Goal: Check status: Check status

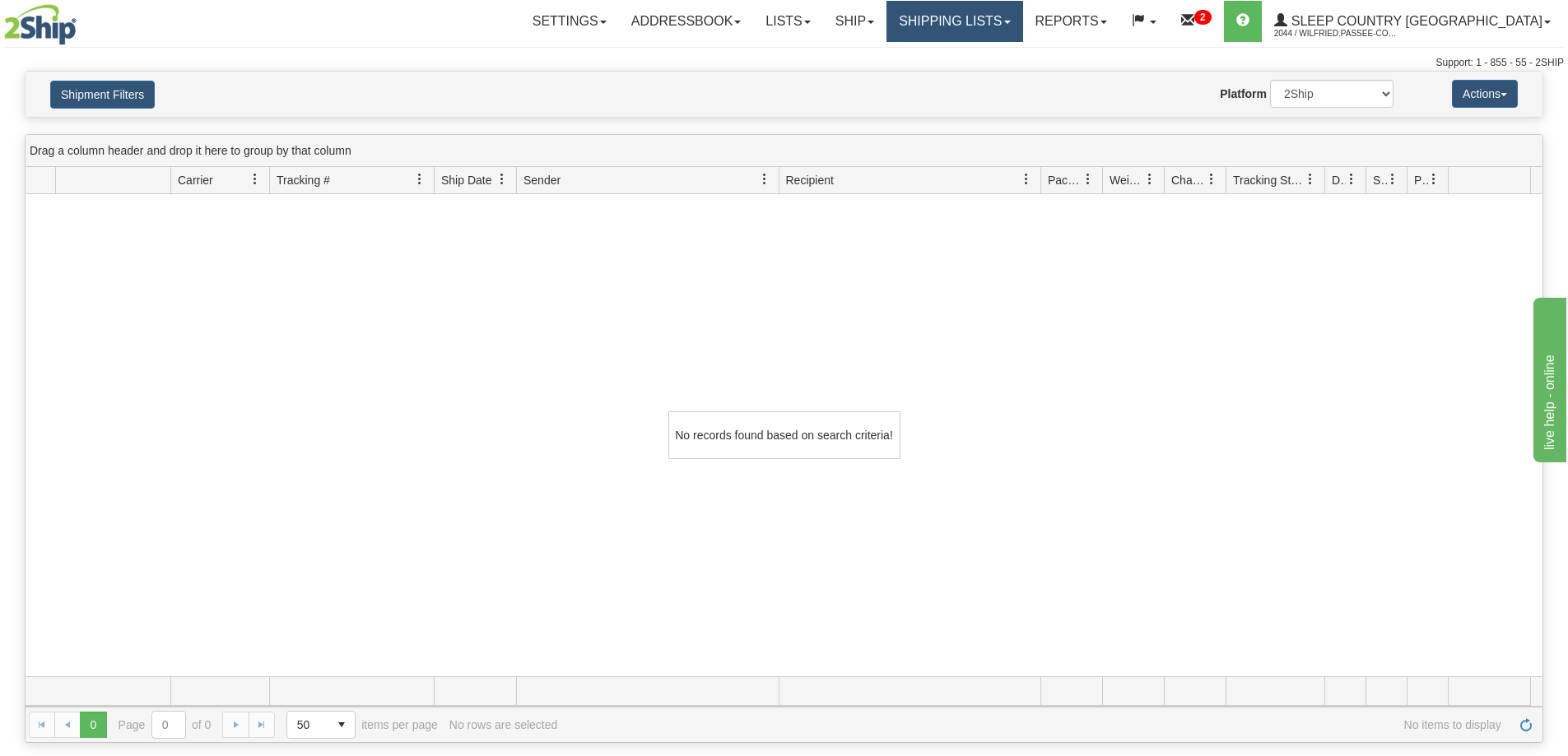
click at [1022, 16] on link "Shipping lists" at bounding box center [954, 21] width 135 height 42
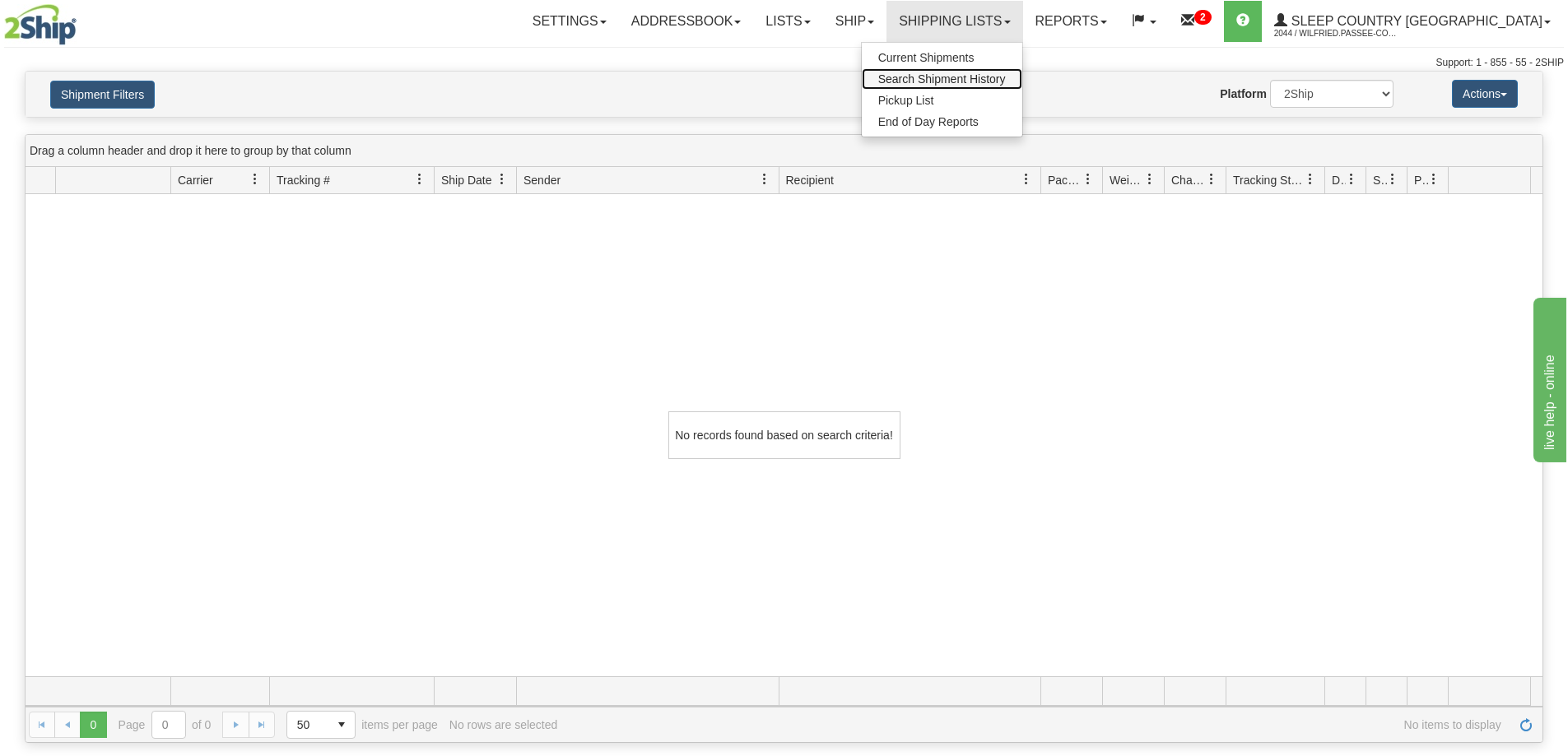
click at [1006, 78] on span "Search Shipment History" at bounding box center [942, 79] width 128 height 14
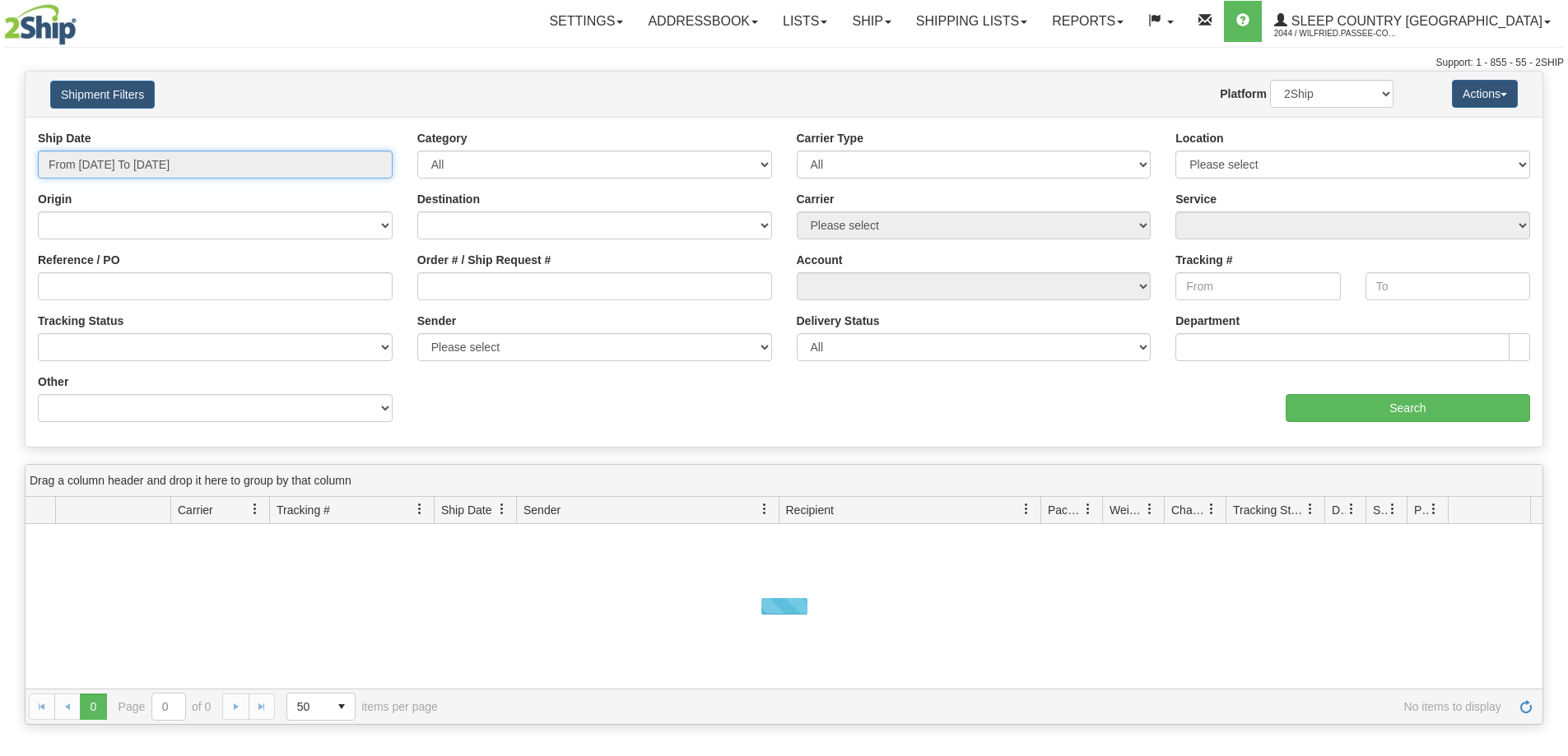
drag, startPoint x: 176, startPoint y: 168, endPoint x: 180, endPoint y: 188, distance: 20.4
click at [177, 167] on input "From [DATE] To [DATE]" at bounding box center [215, 164] width 355 height 28
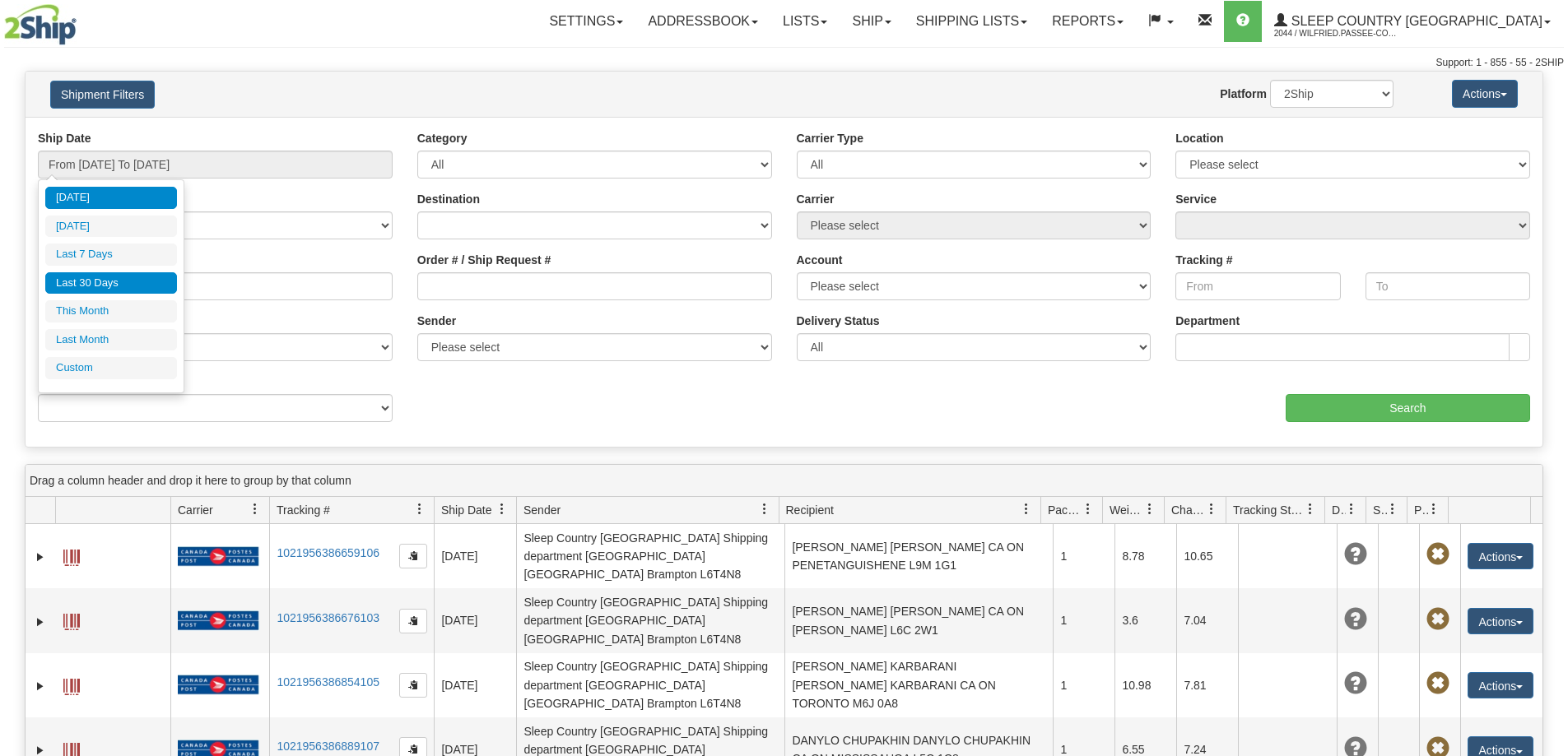
click at [151, 288] on li "Last 30 Days" at bounding box center [111, 283] width 132 height 22
type input "From [DATE] To [DATE]"
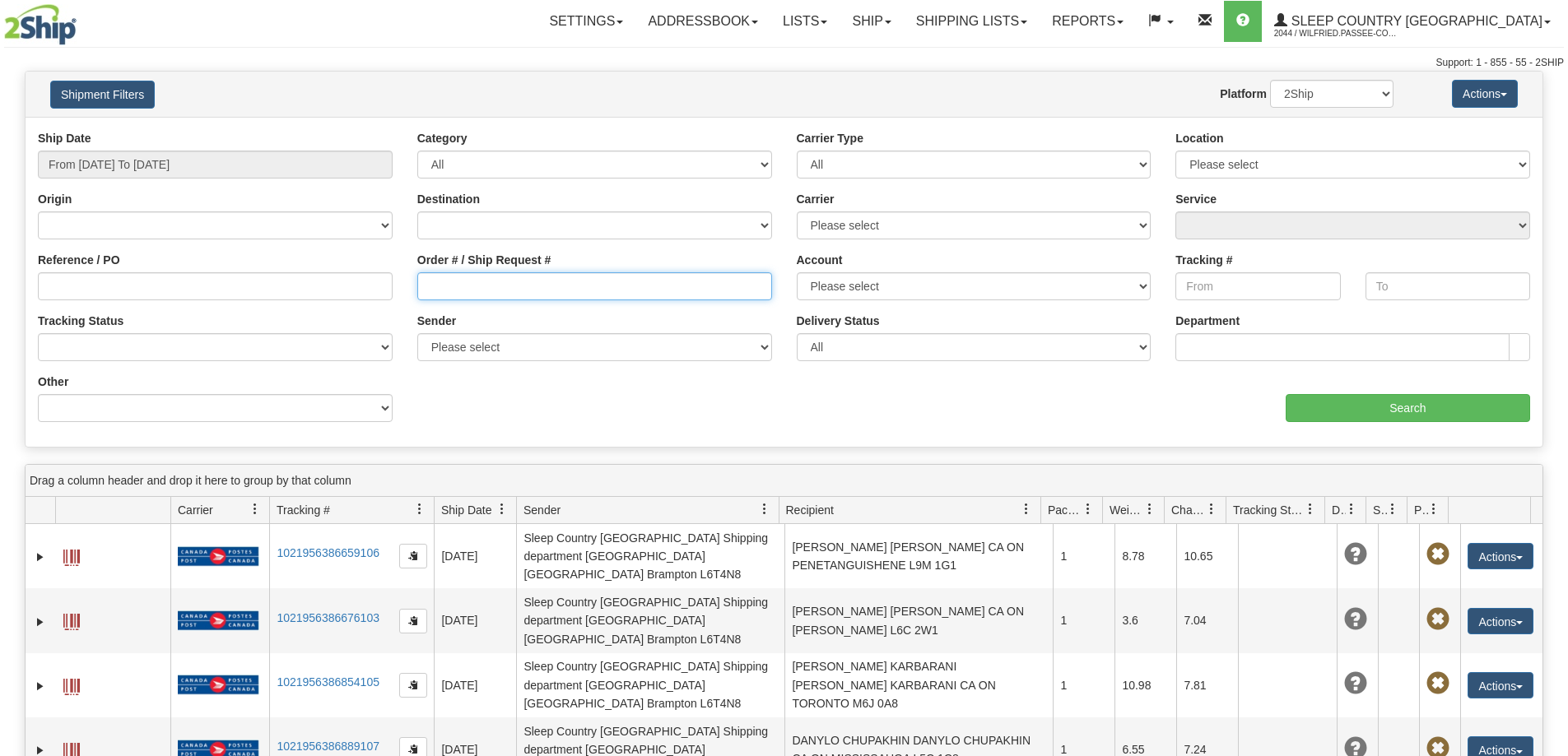
click at [539, 295] on input "Order # / Ship Request #" at bounding box center [594, 286] width 355 height 28
paste input "9000H973398"
type input "9000H973398"
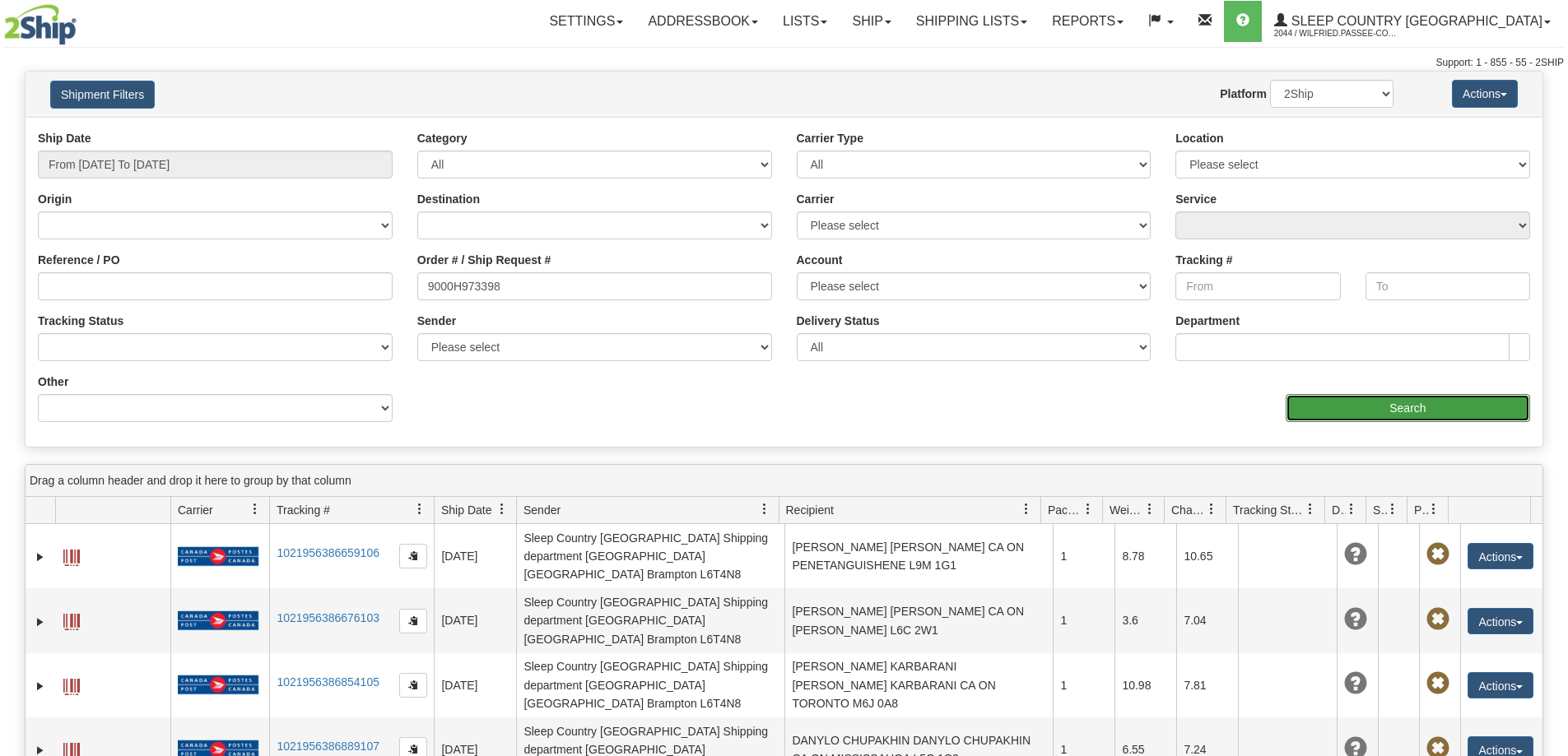
click at [1304, 422] on input "Search" at bounding box center [1407, 407] width 245 height 28
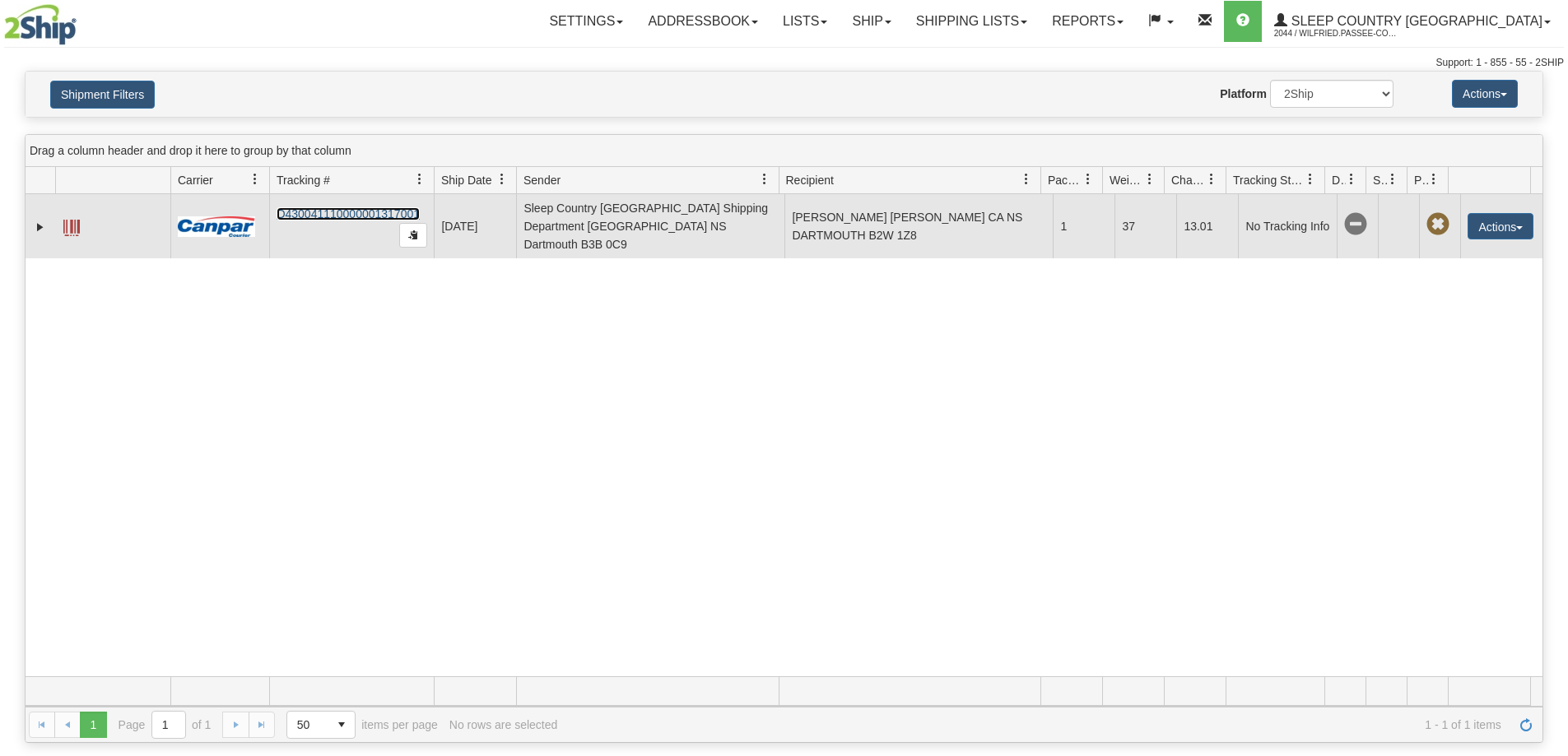
click at [341, 207] on link "D430041110000001317001" at bounding box center [348, 214] width 143 height 14
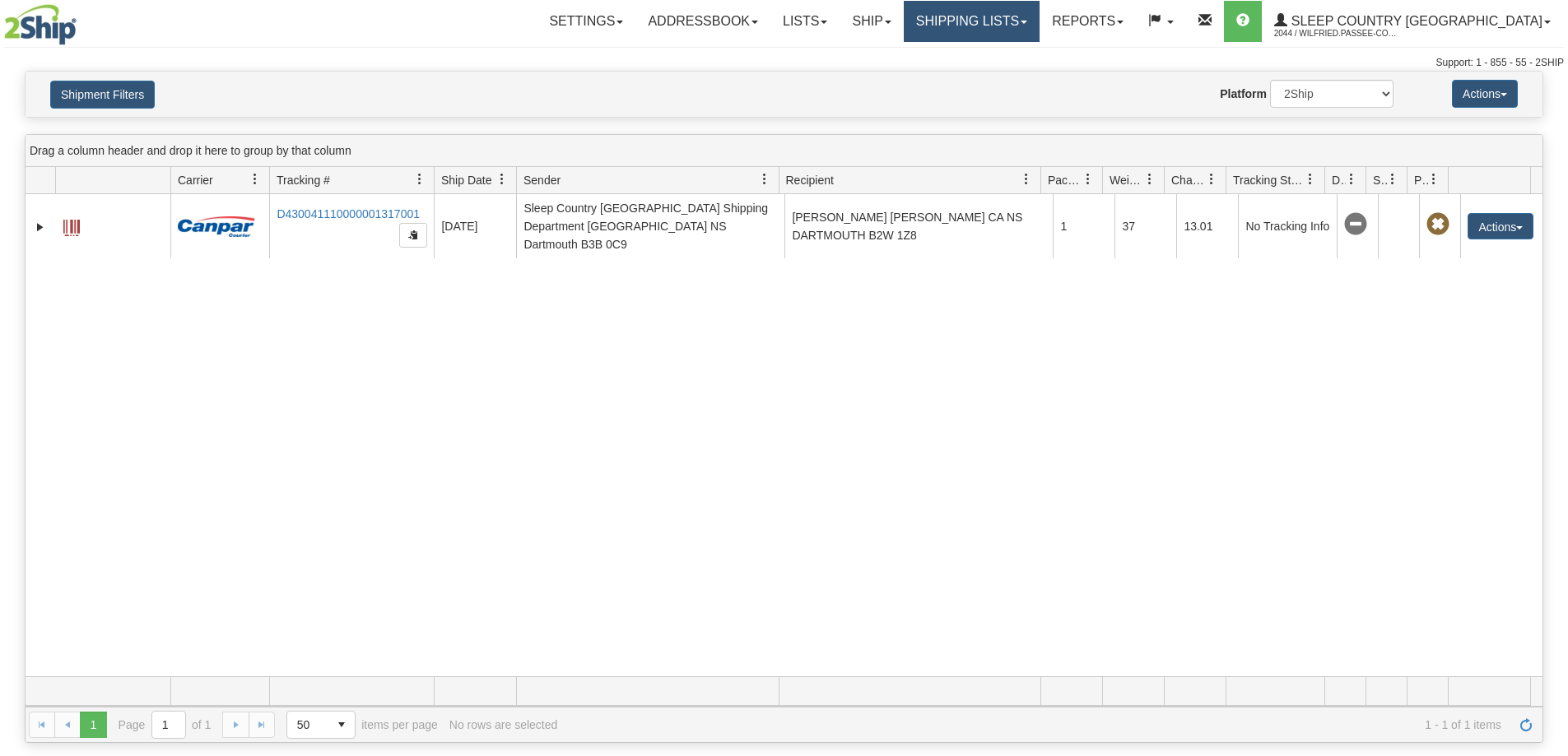
drag, startPoint x: 1006, startPoint y: 25, endPoint x: 1006, endPoint y: 36, distance: 11.0
click at [1006, 25] on link "Shipping lists" at bounding box center [971, 21] width 135 height 42
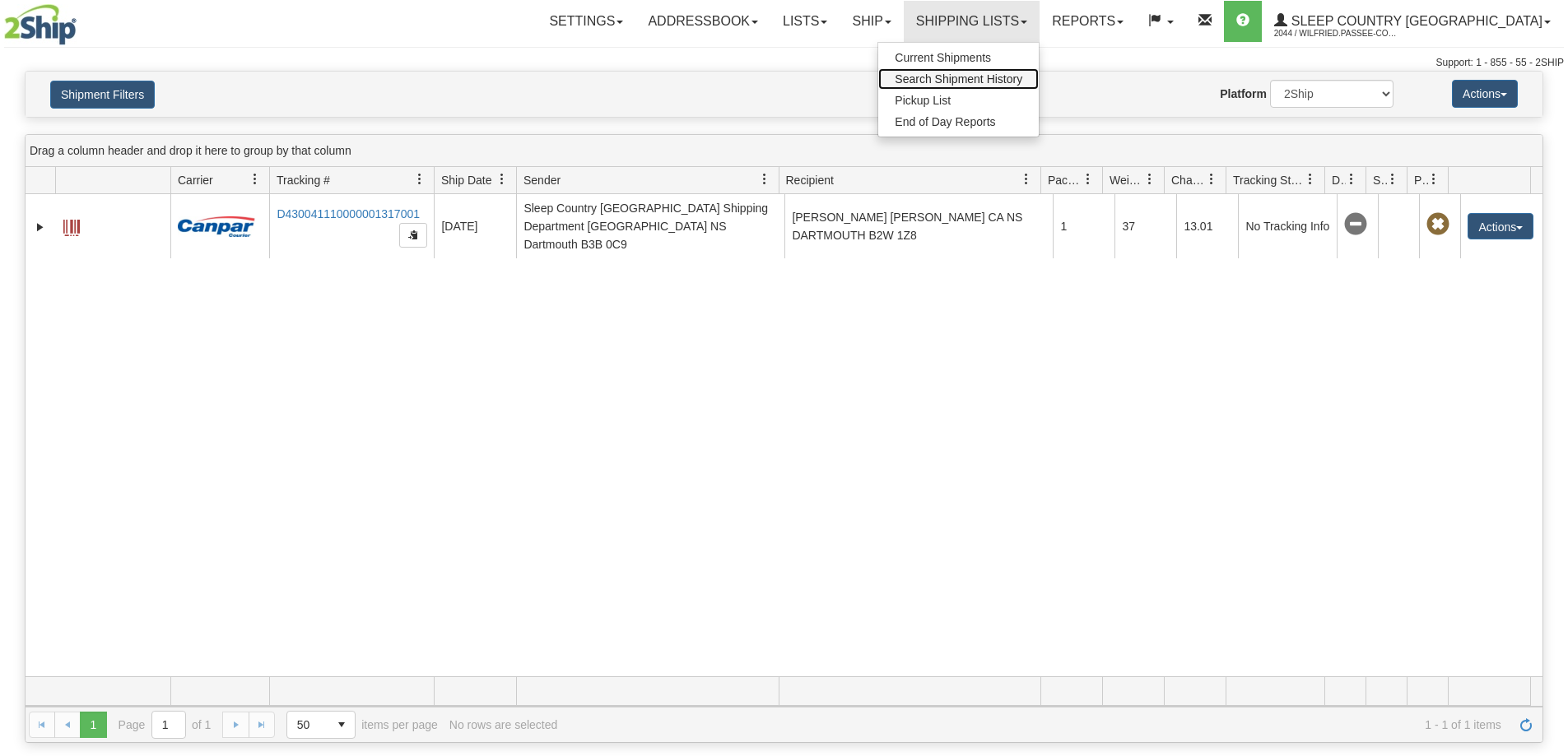
click at [1013, 71] on link "Search Shipment History" at bounding box center [959, 79] width 161 height 21
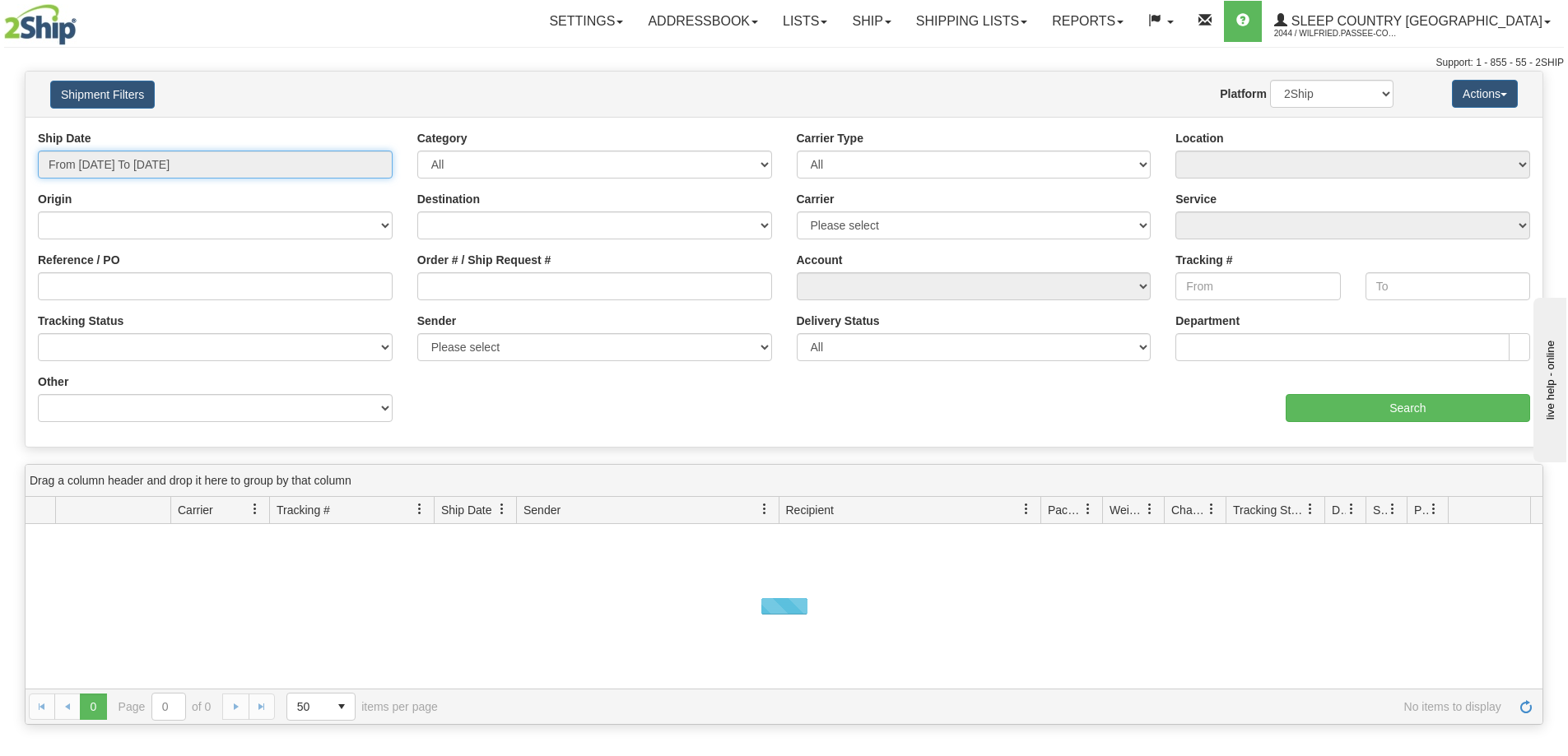
click at [174, 163] on input "From [DATE] To [DATE]" at bounding box center [215, 164] width 355 height 28
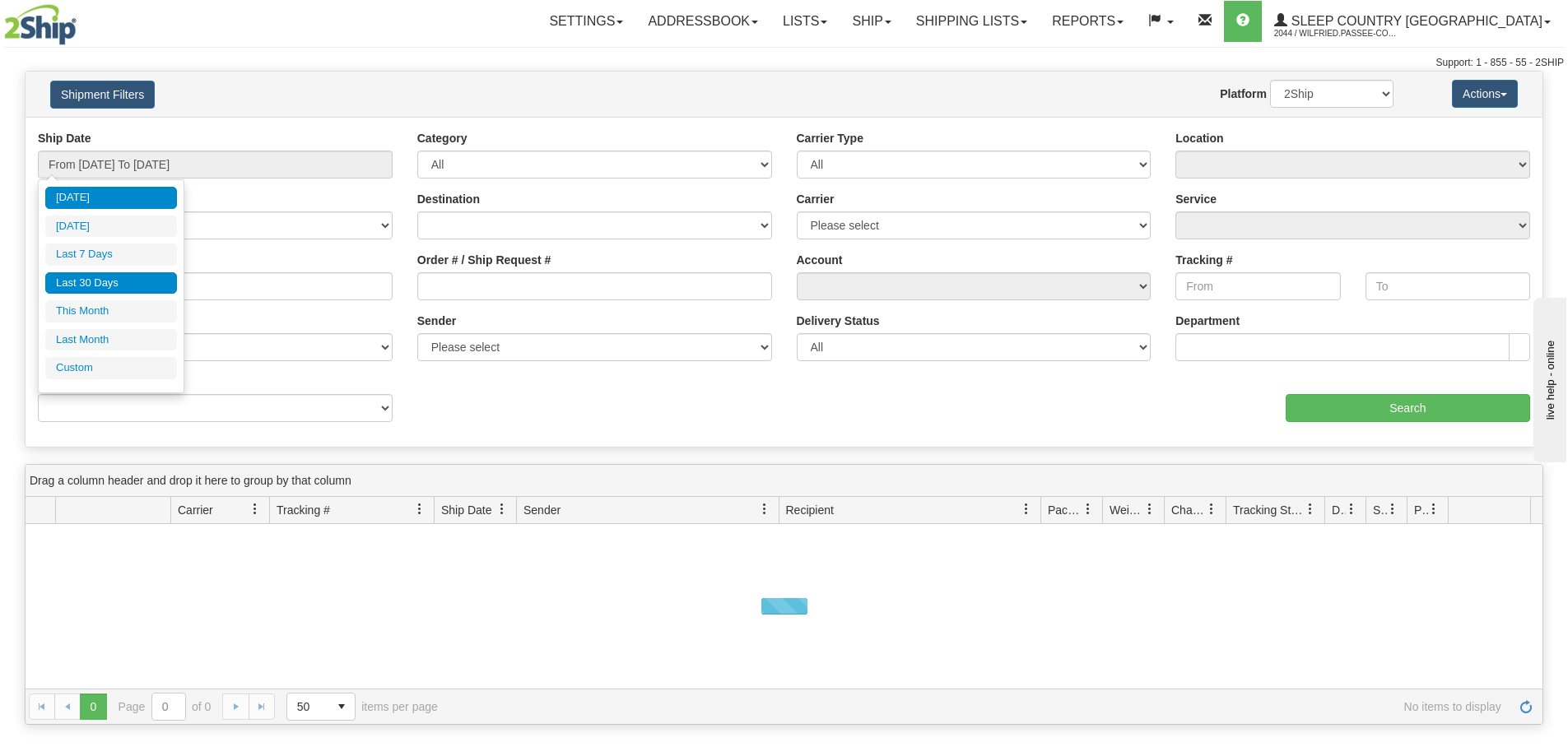
click at [143, 283] on li "Last 30 Days" at bounding box center [111, 283] width 132 height 22
type input "From [DATE] To [DATE]"
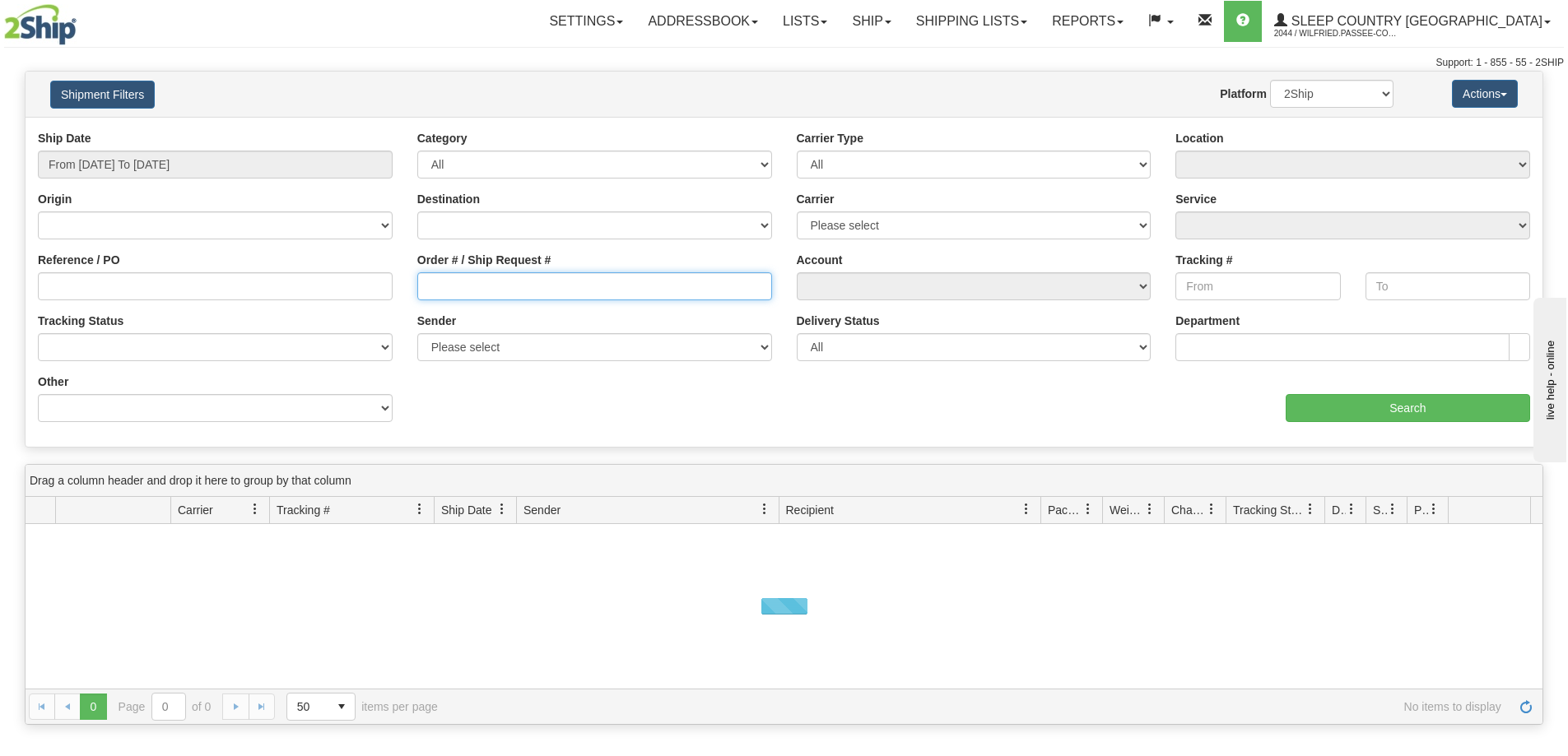
click at [468, 290] on input "Order # / Ship Request #" at bounding box center [594, 286] width 355 height 28
paste input "9002H968816"
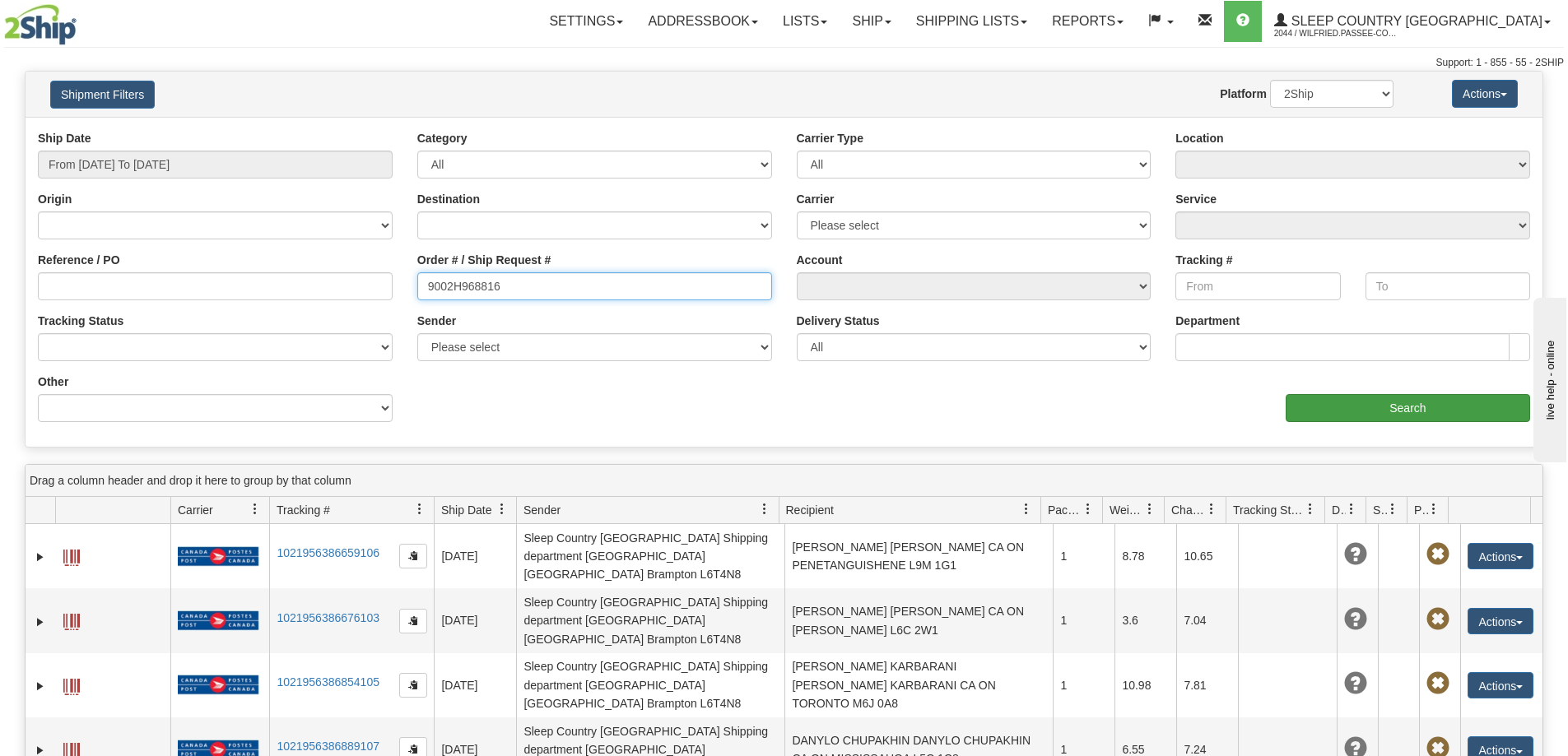
type input "9002H968816"
click at [1334, 412] on input "Search" at bounding box center [1407, 407] width 245 height 28
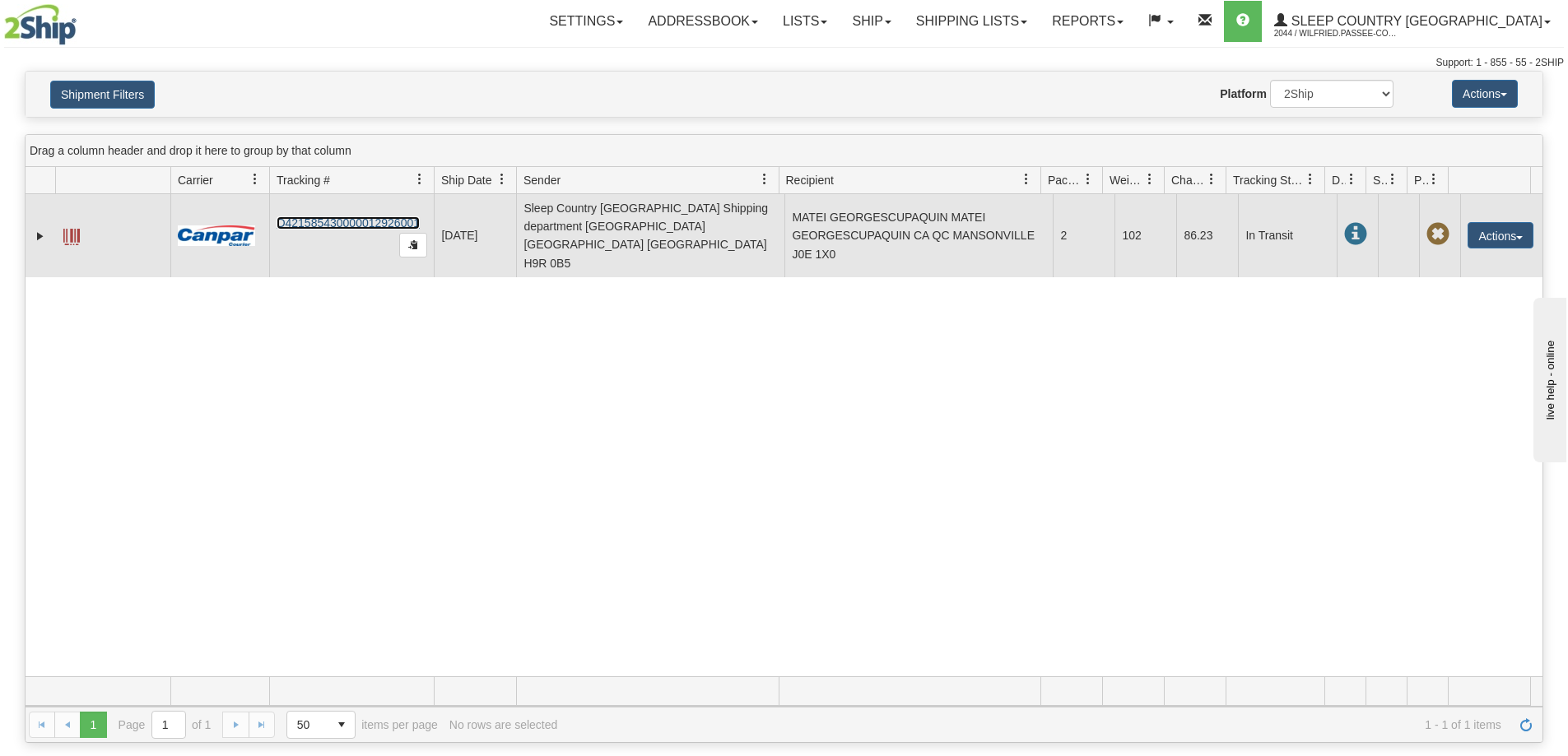
click at [377, 217] on link "D421585430000012926001" at bounding box center [348, 223] width 143 height 14
